Goal: Book appointment/travel/reservation

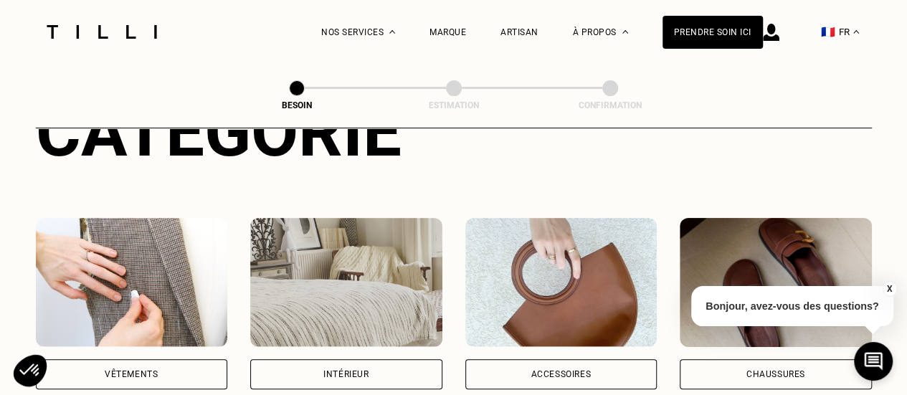
scroll to position [287, 0]
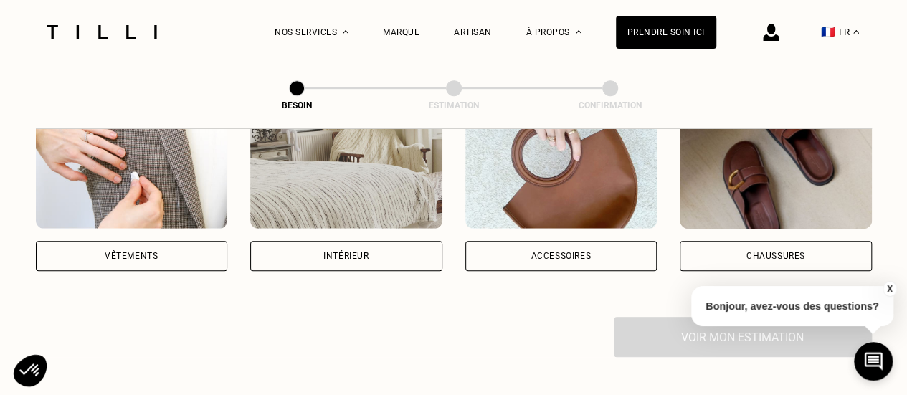
scroll to position [359, 0]
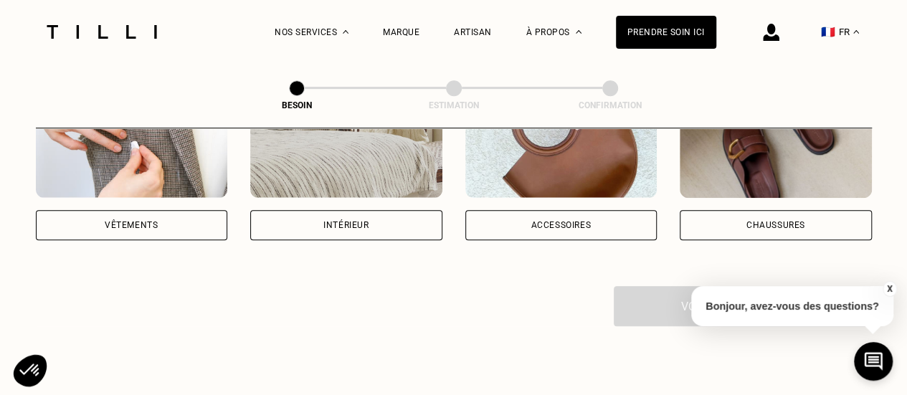
click at [143, 221] on div "Vêtements" at bounding box center [131, 225] width 53 height 9
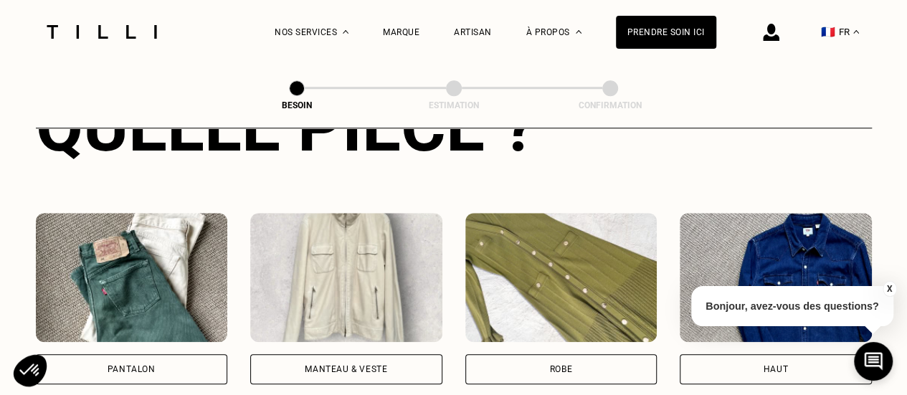
scroll to position [684, 0]
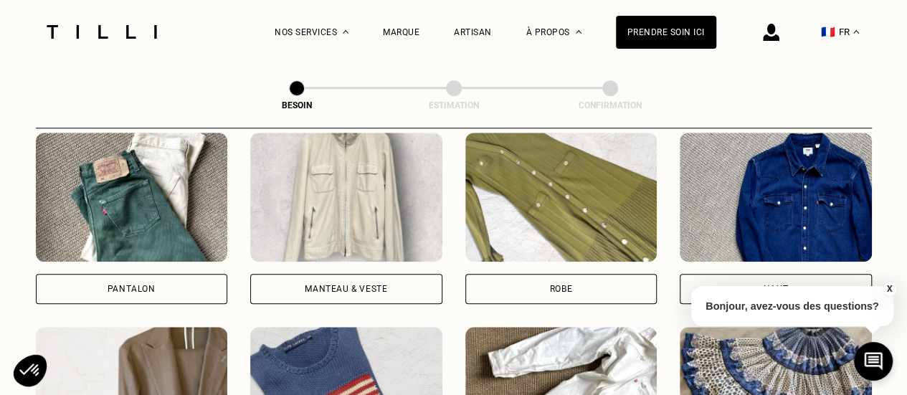
click at [129, 285] on div "Pantalon" at bounding box center [132, 289] width 48 height 9
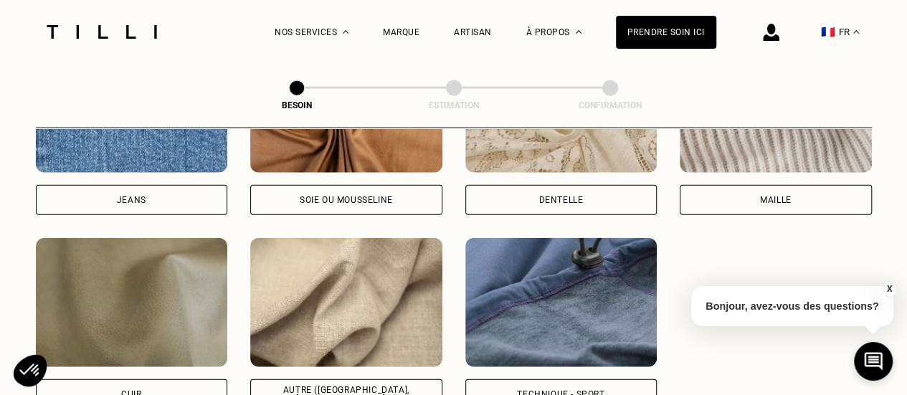
scroll to position [1678, 0]
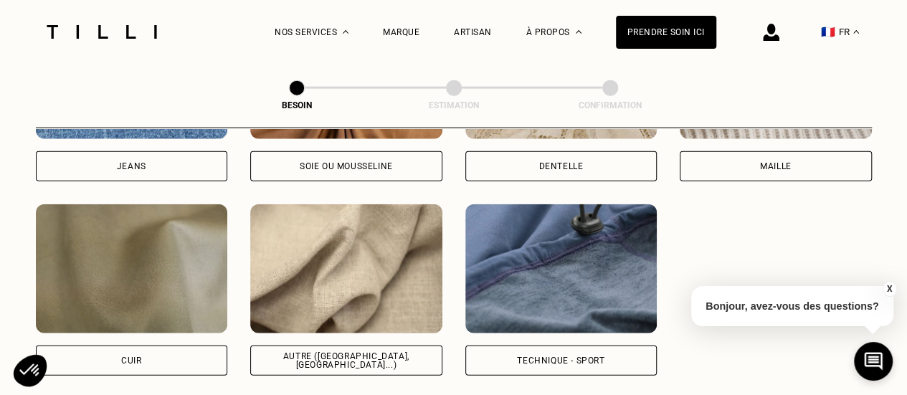
click at [362, 352] on div "Autre ([GEOGRAPHIC_DATA], [GEOGRAPHIC_DATA]...)" at bounding box center [346, 360] width 168 height 17
select select "FR"
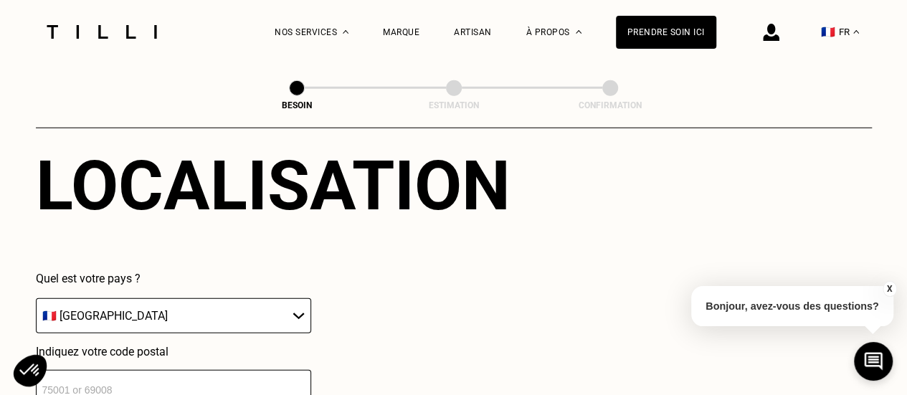
scroll to position [2070, 0]
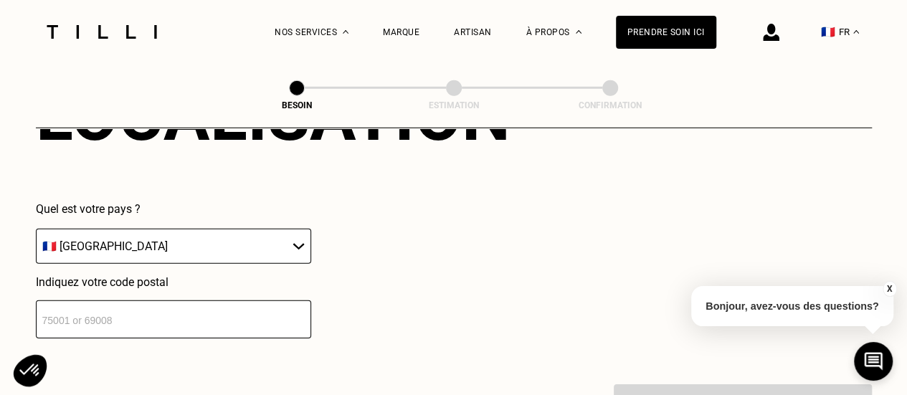
click at [205, 313] on input "number" at bounding box center [173, 319] width 275 height 38
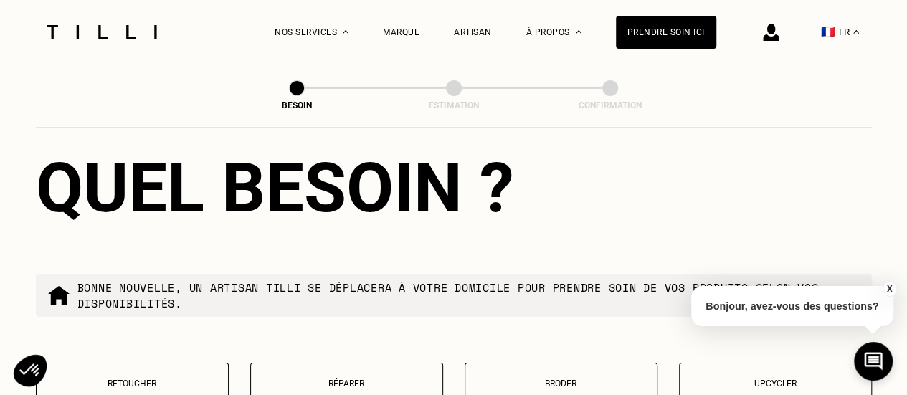
scroll to position [2425, 0]
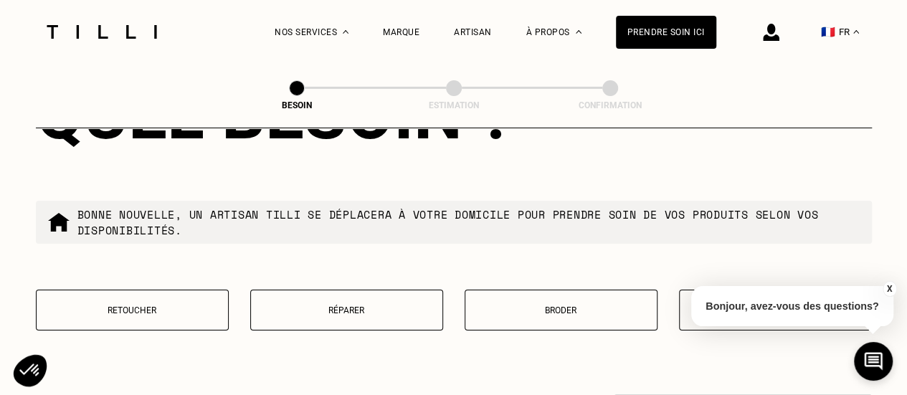
type input "75015"
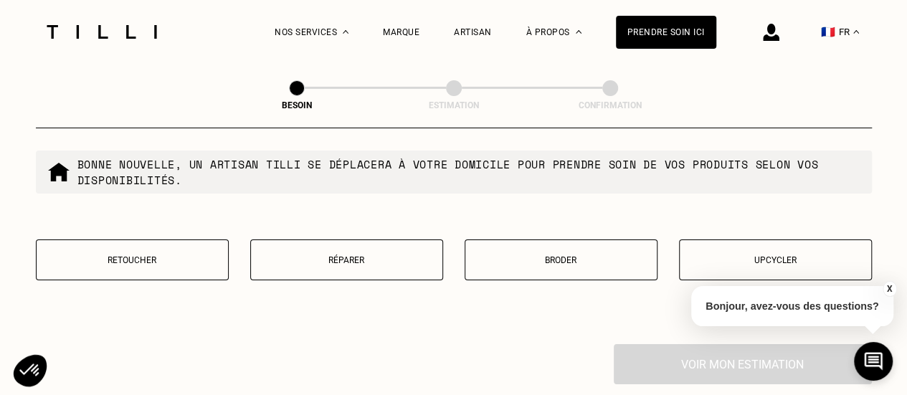
scroll to position [2497, 0]
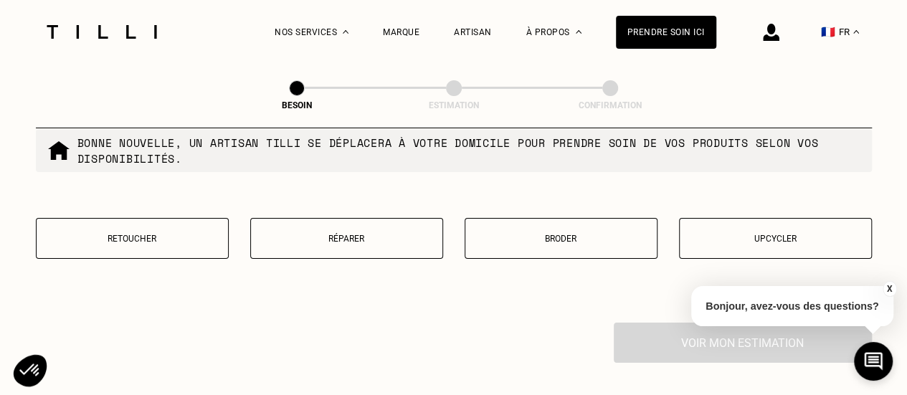
click at [138, 234] on p "Retoucher" at bounding box center [132, 239] width 177 height 10
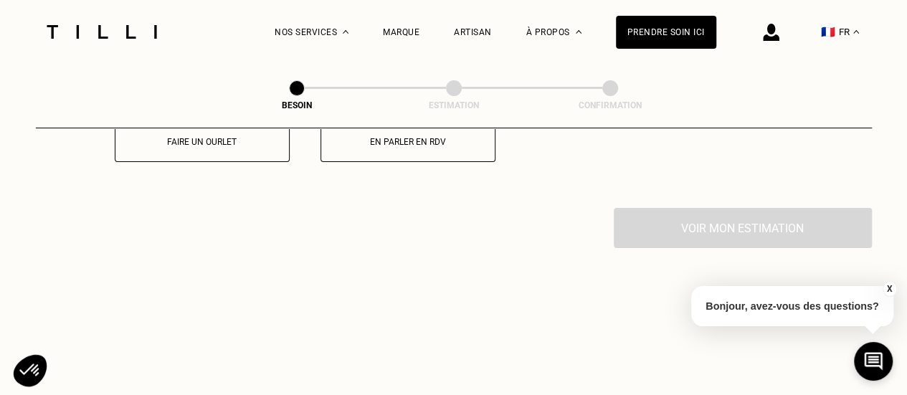
scroll to position [2712, 0]
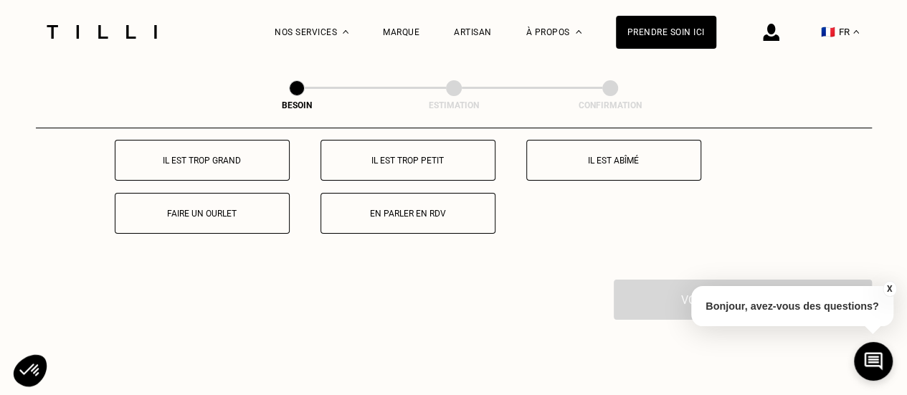
click at [184, 156] on p "Il est trop grand" at bounding box center [202, 161] width 159 height 10
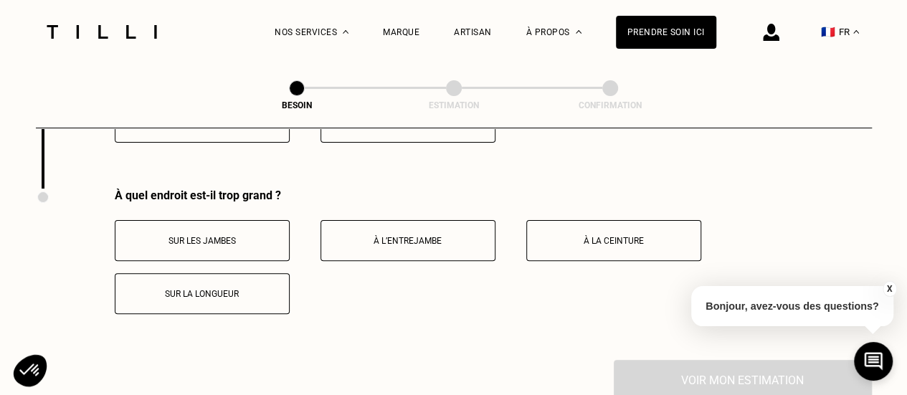
scroll to position [2822, 0]
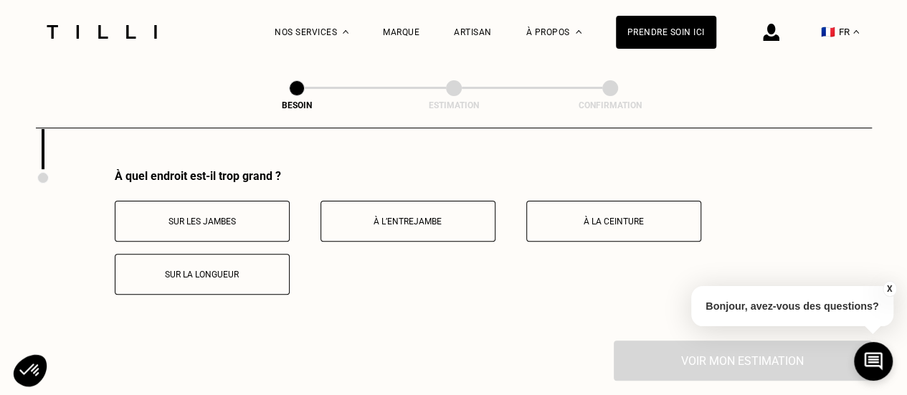
click at [535, 206] on button "À la ceinture" at bounding box center [613, 221] width 175 height 41
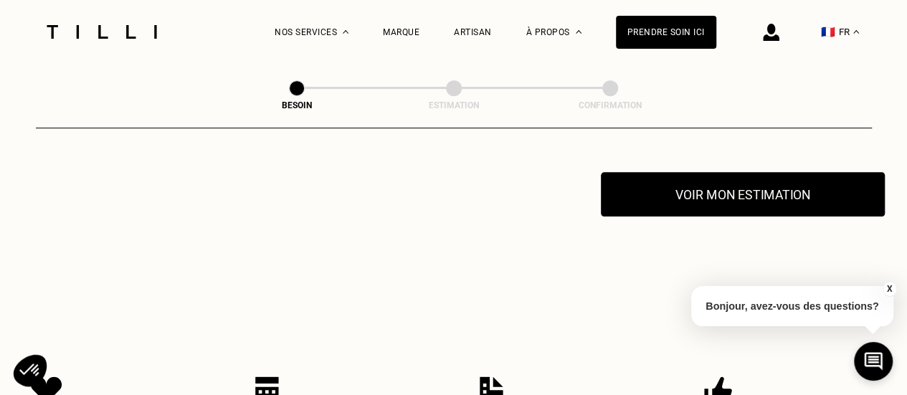
scroll to position [3037, 0]
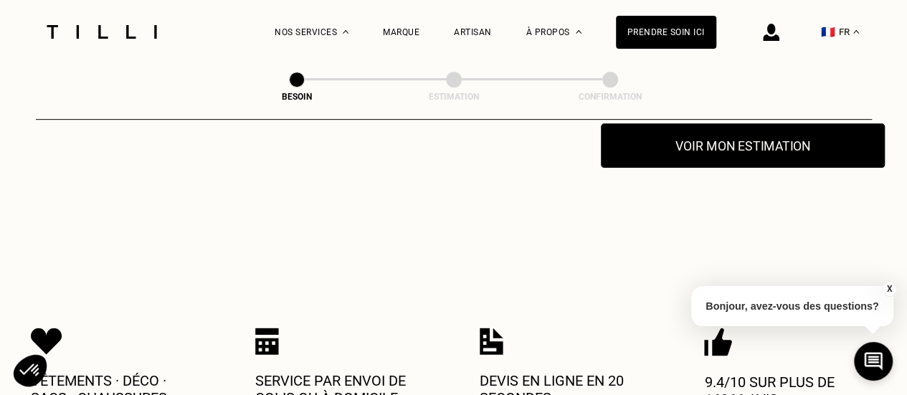
click at [651, 139] on button "Voir mon estimation" at bounding box center [743, 145] width 284 height 44
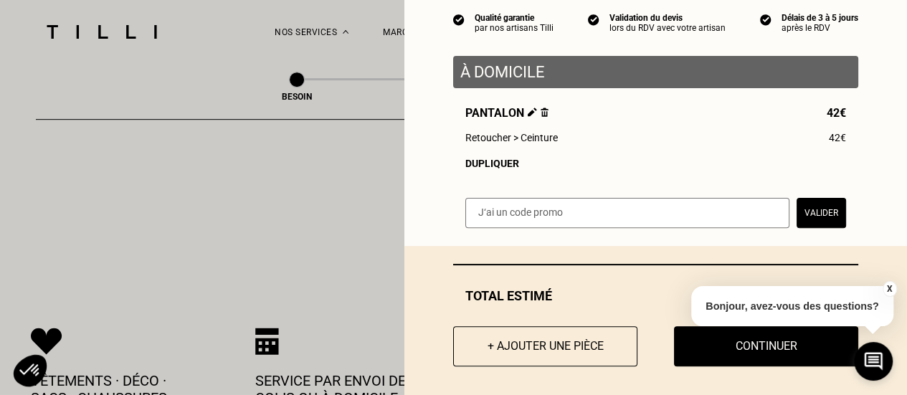
scroll to position [148, 0]
